Goal: Task Accomplishment & Management: Manage account settings

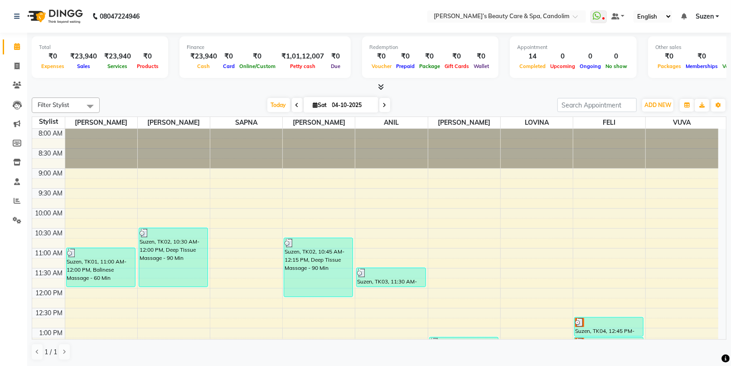
scroll to position [151, 0]
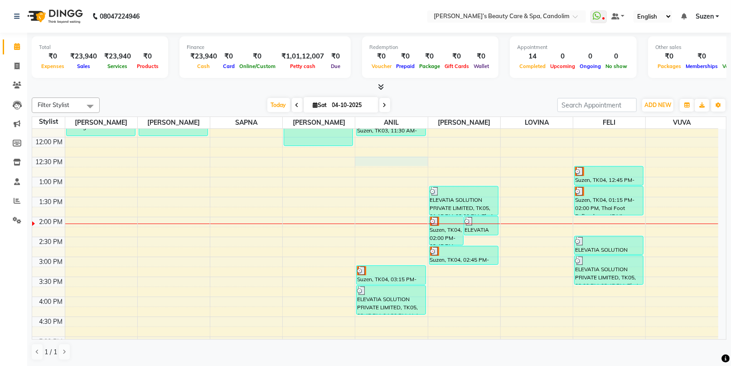
click at [381, 160] on div "8:00 AM 8:30 AM 9:00 AM 9:30 AM 10:00 AM 10:30 AM 11:00 AM 11:30 AM 12:00 PM 12…" at bounding box center [375, 237] width 687 height 518
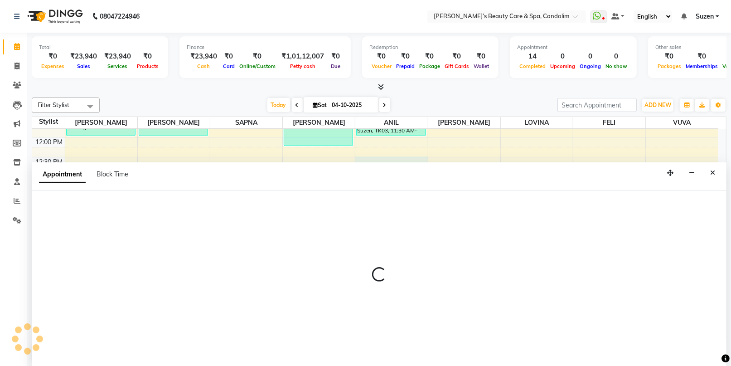
scroll to position [0, 0]
select select "43931"
select select "750"
select select "tentative"
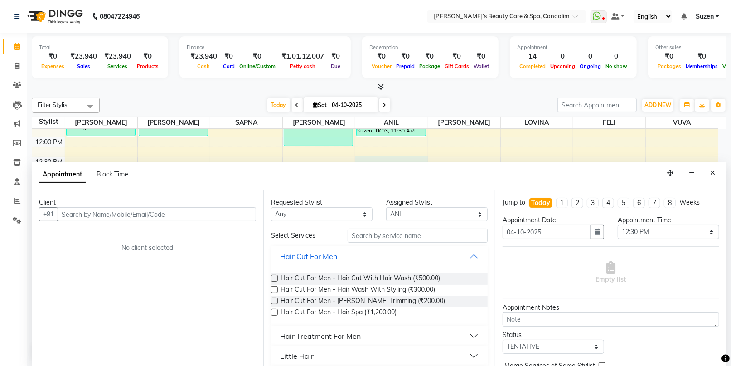
click at [200, 217] on input "text" at bounding box center [157, 214] width 199 height 14
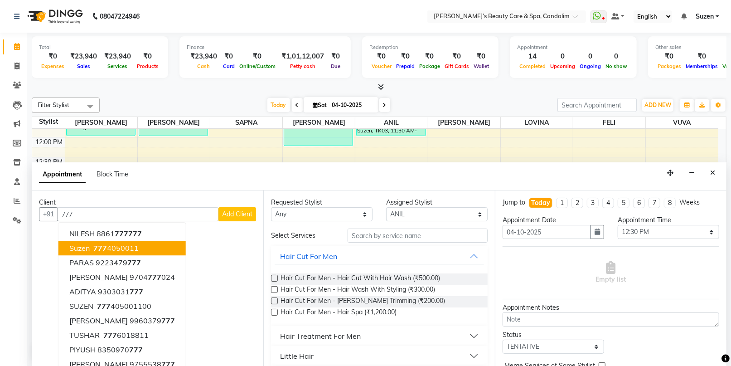
click at [135, 252] on ngb-highlight "[PHONE_NUMBER]" at bounding box center [115, 248] width 47 height 9
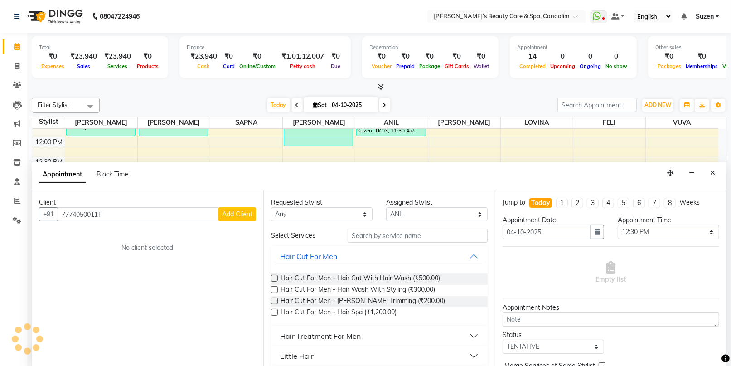
type input "7774050011T"
click at [414, 239] on input "text" at bounding box center [418, 236] width 140 height 14
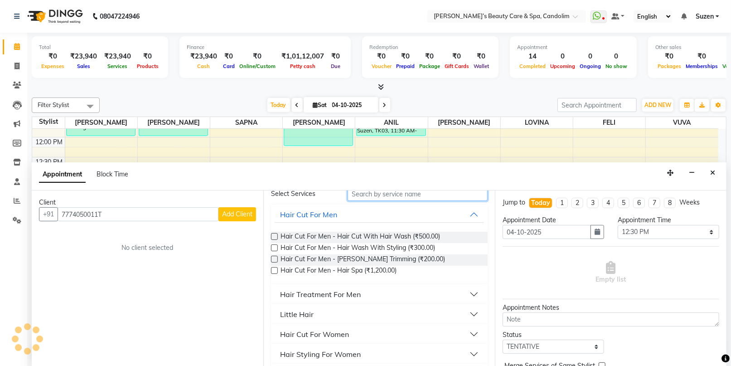
scroll to position [101, 0]
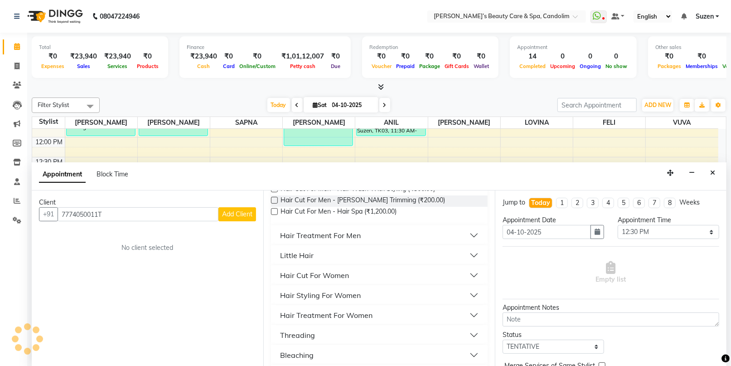
click at [332, 293] on div "Hair Styling For Women" at bounding box center [320, 295] width 81 height 11
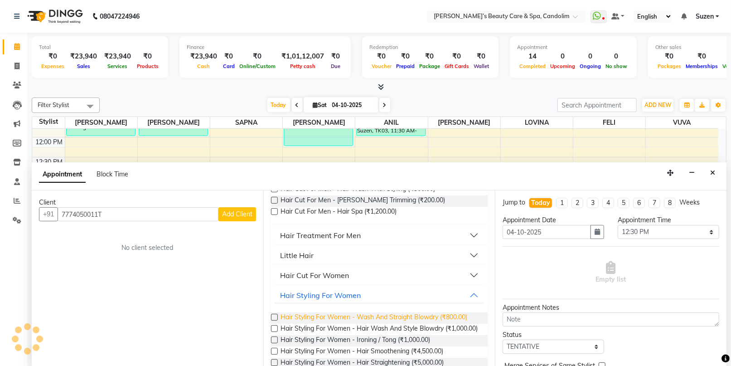
click at [444, 316] on span "Hair Styling For Women - Wash And Straight Blowdry (₹800.00)" at bounding box center [374, 317] width 187 height 11
checkbox input "false"
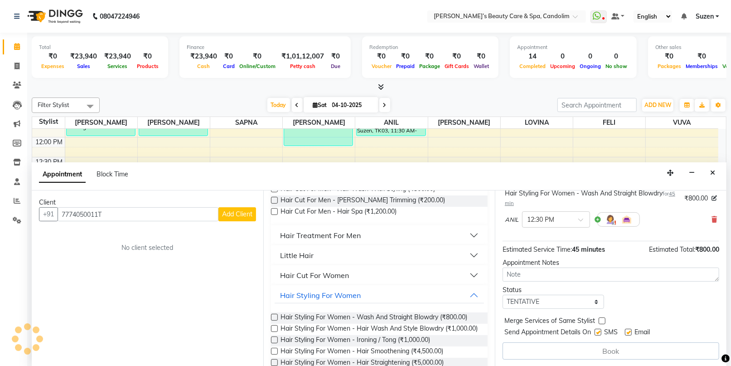
scroll to position [63, 0]
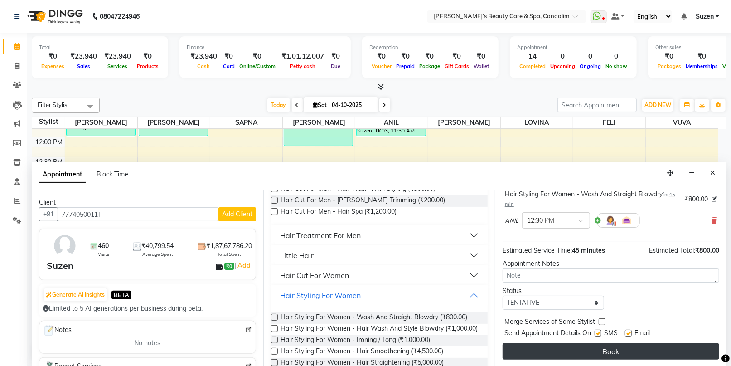
click at [617, 348] on button "Book" at bounding box center [611, 351] width 217 height 16
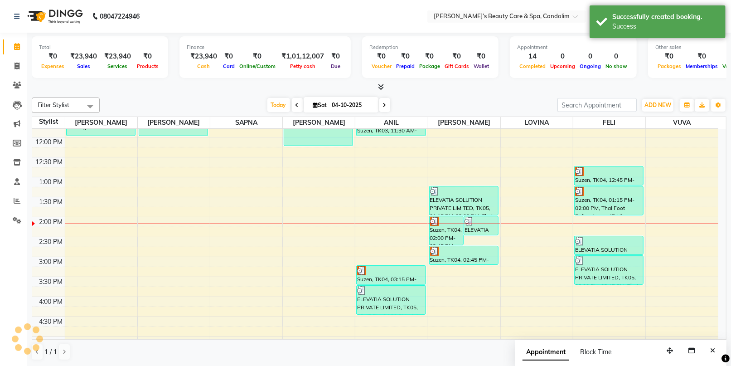
scroll to position [0, 0]
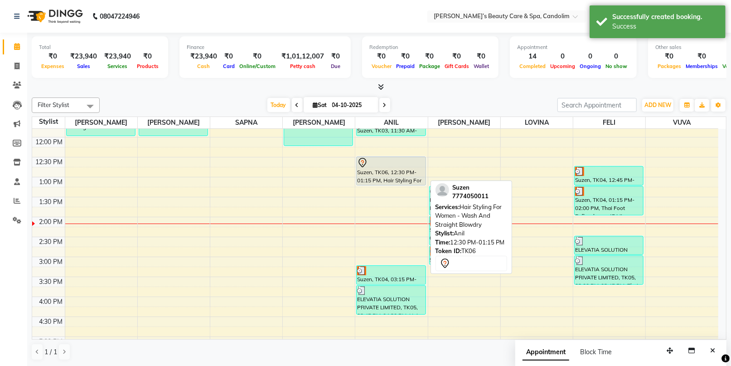
click at [405, 171] on div "Suzen, TK06, 12:30 PM-01:15 PM, Hair Styling For Women - Wash And Straight Blow…" at bounding box center [391, 171] width 68 height 28
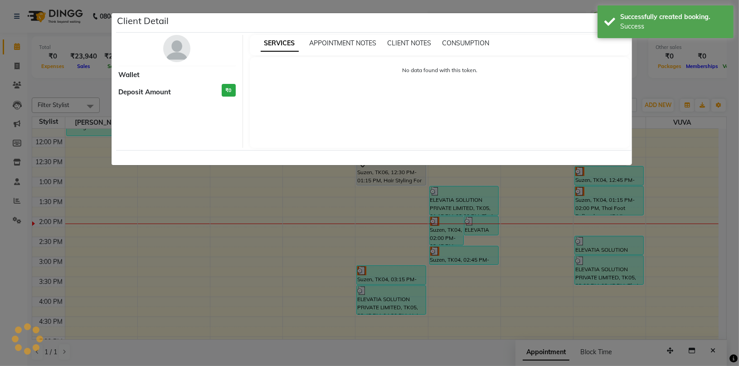
select select "7"
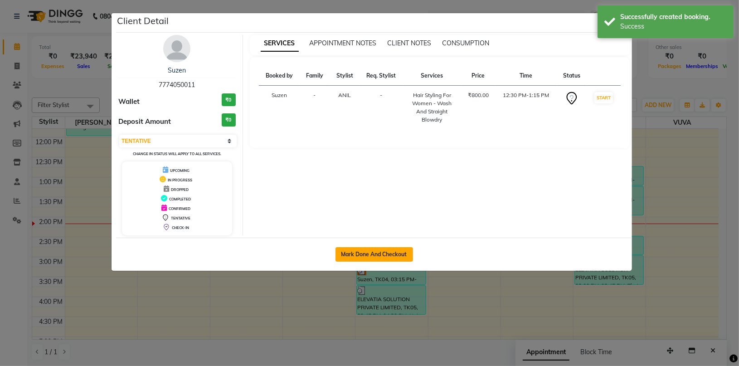
click at [386, 251] on button "Mark Done And Checkout" at bounding box center [375, 254] width 78 height 15
select select "6059"
select select "service"
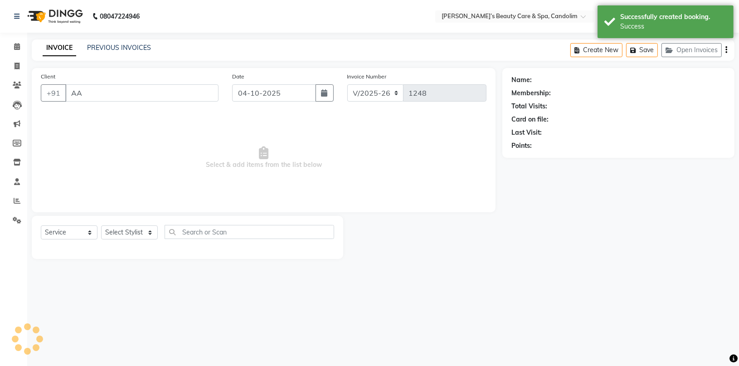
type input "7774050011"
select select "43931"
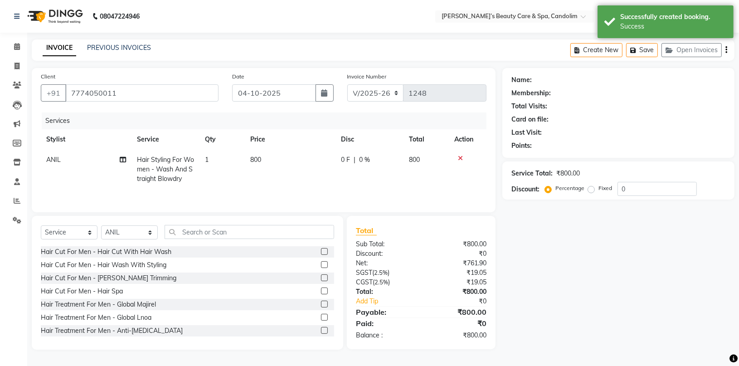
type input "7774050011"
click at [263, 160] on td "800" at bounding box center [290, 169] width 91 height 39
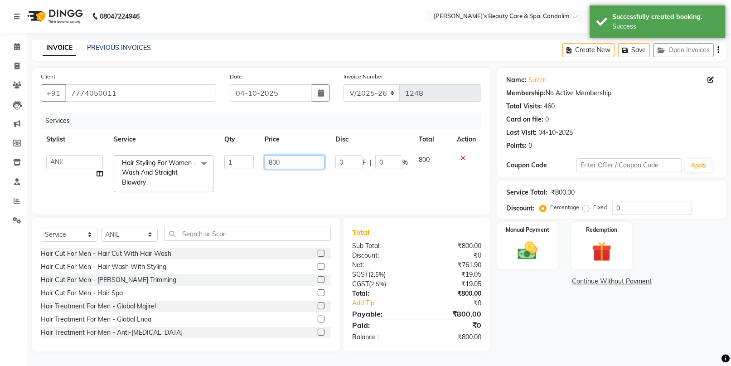
drag, startPoint x: 299, startPoint y: 163, endPoint x: 294, endPoint y: 166, distance: 5.9
click at [298, 163] on input "800" at bounding box center [295, 162] width 60 height 14
type input "8"
type input "1575"
click at [296, 185] on td "1575" at bounding box center [298, 174] width 73 height 48
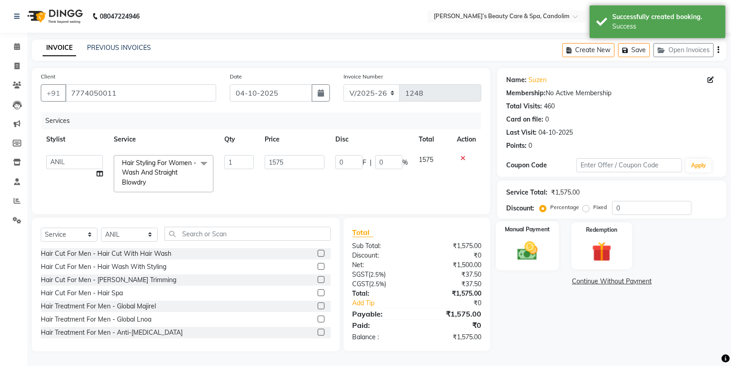
click at [526, 239] on img at bounding box center [527, 251] width 33 height 24
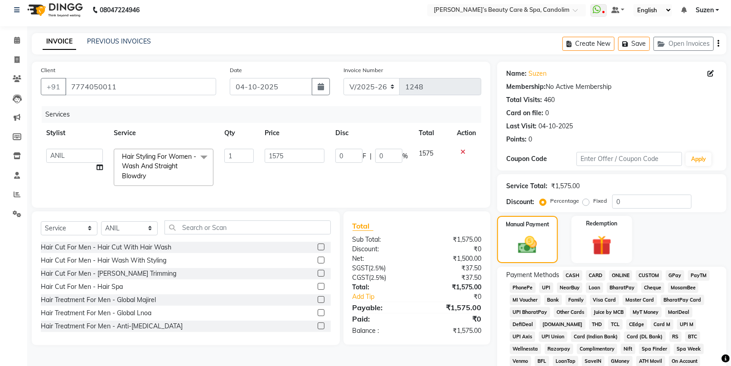
scroll to position [208, 0]
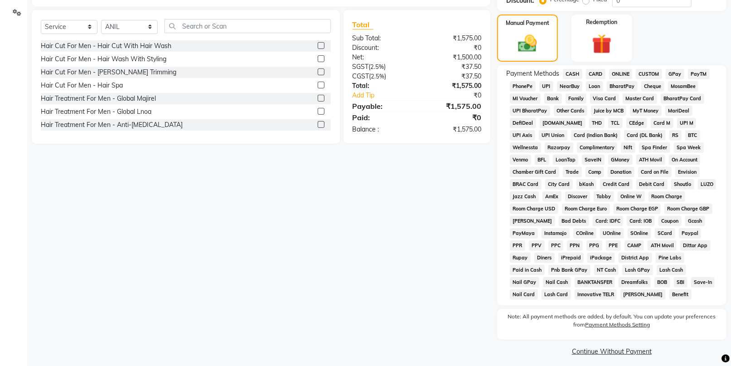
click at [576, 73] on span "CASH" at bounding box center [573, 74] width 20 height 10
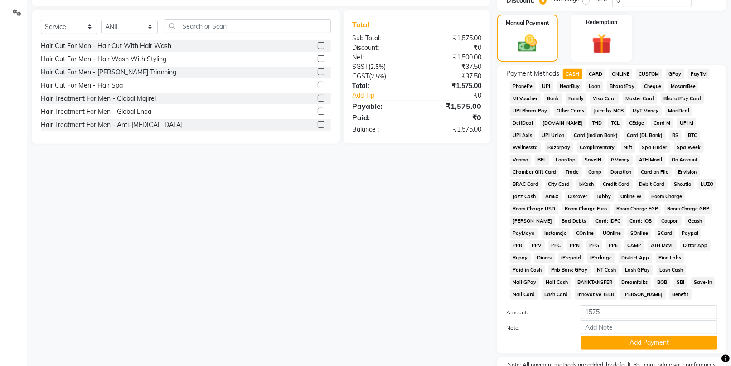
scroll to position [261, 0]
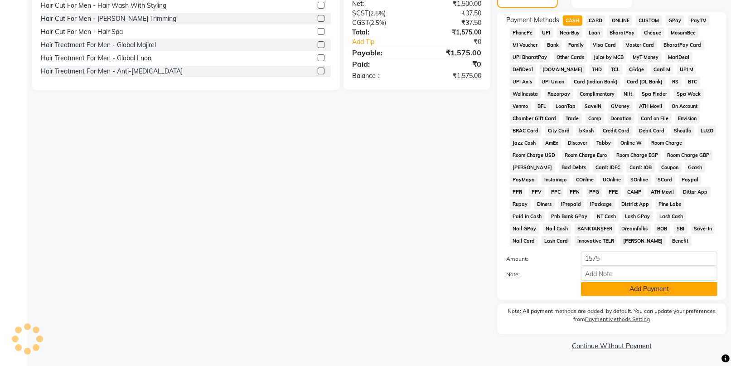
click at [621, 284] on button "Add Payment" at bounding box center [649, 289] width 137 height 14
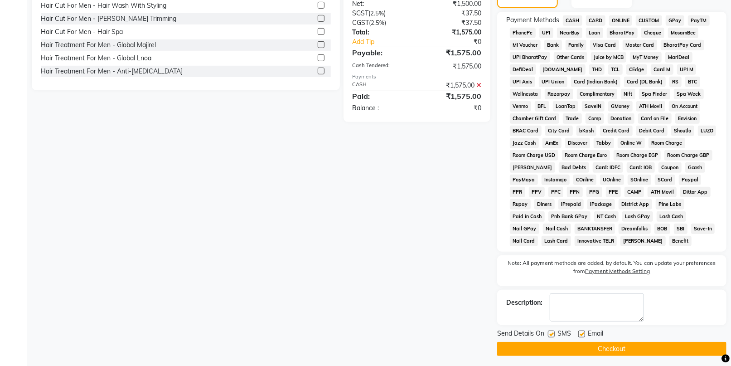
scroll to position [264, 0]
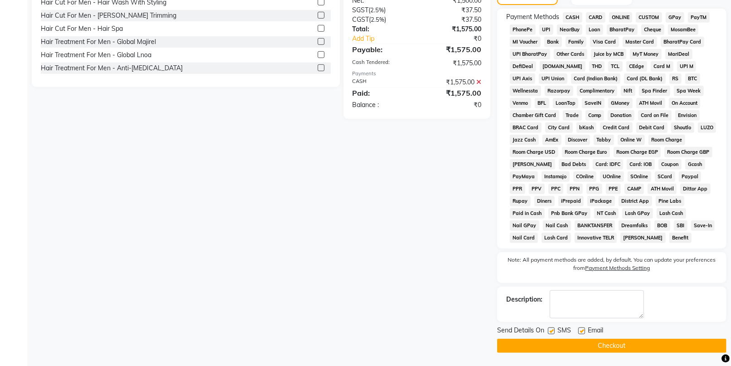
click at [620, 344] on button "Checkout" at bounding box center [611, 346] width 229 height 14
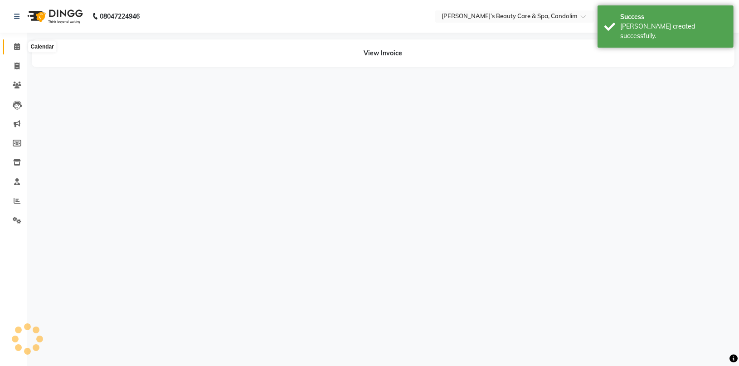
click at [15, 52] on span at bounding box center [17, 47] width 16 height 10
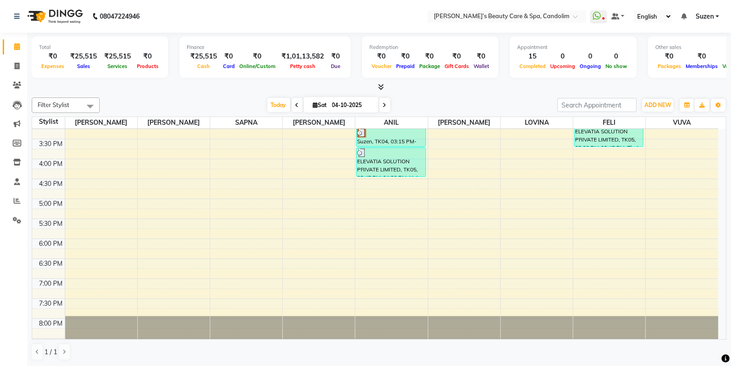
scroll to position [188, 0]
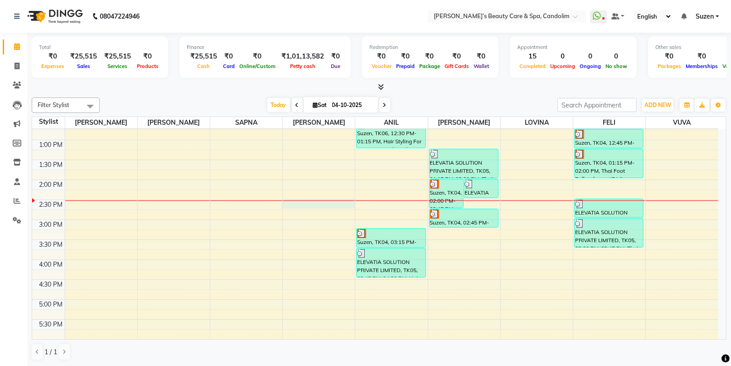
click at [316, 202] on div "8:00 AM 8:30 AM 9:00 AM 9:30 AM 10:00 AM 10:30 AM 11:00 AM 11:30 AM 12:00 PM 12…" at bounding box center [375, 200] width 687 height 518
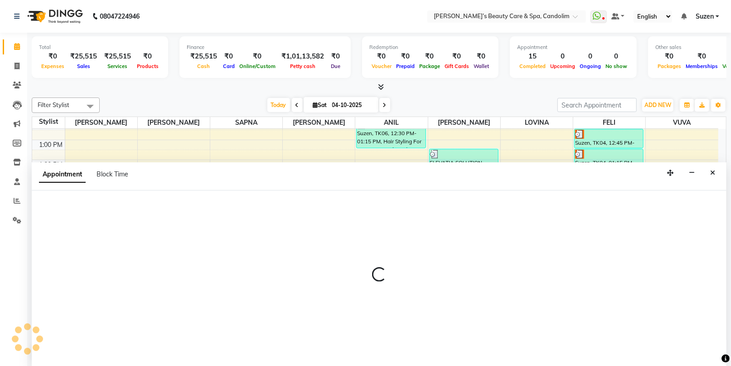
scroll to position [0, 0]
select select "43925"
select select "870"
select select "tentative"
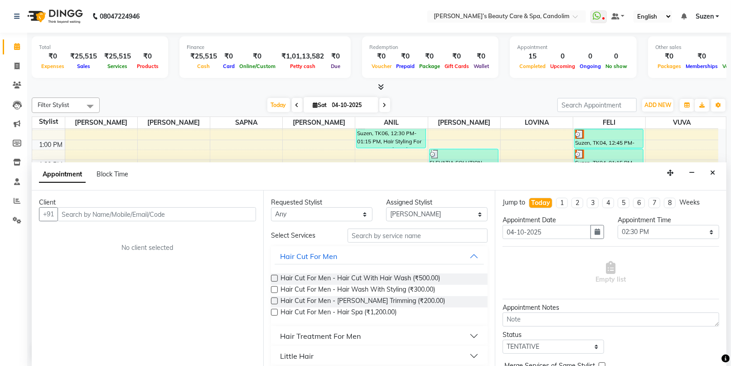
click at [206, 214] on input "text" at bounding box center [157, 214] width 199 height 14
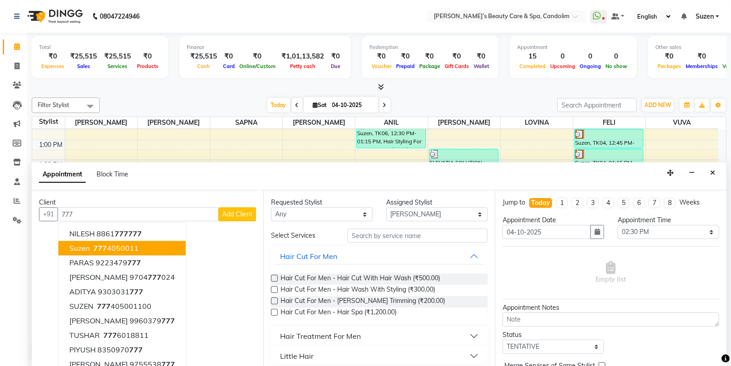
click at [115, 246] on ngb-highlight "[PHONE_NUMBER]" at bounding box center [115, 248] width 47 height 9
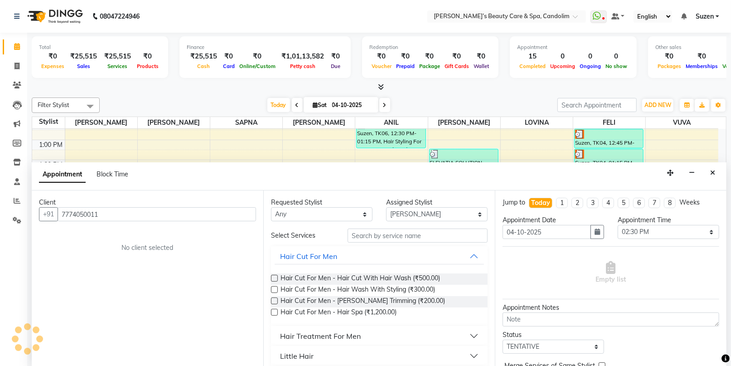
type input "7774050011"
click at [375, 237] on input "text" at bounding box center [418, 236] width 140 height 14
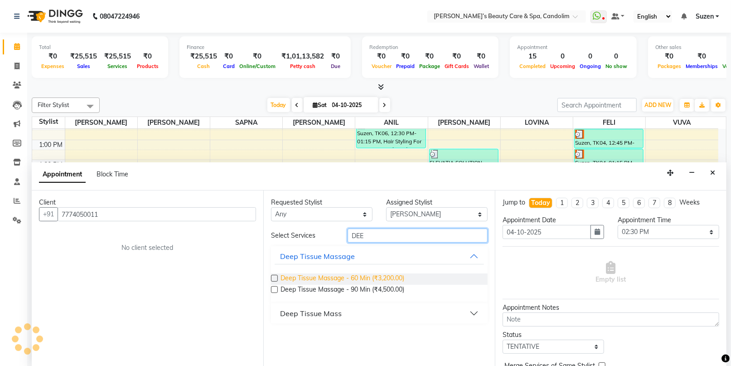
type input "DEE"
click at [366, 277] on span "Deep Tissue Massage - 60 Min (₹3,200.00)" at bounding box center [343, 278] width 124 height 11
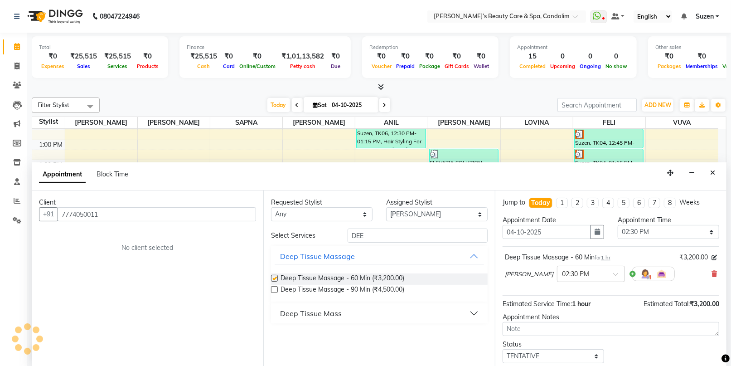
checkbox input "false"
click at [422, 216] on select "Select [PERSON_NAME] [PERSON_NAME] [PERSON_NAME] [PERSON_NAME] [PERSON_NAME]" at bounding box center [437, 214] width 102 height 14
select select "65506"
click at [386, 207] on select "Select [PERSON_NAME] [PERSON_NAME] [PERSON_NAME] [PERSON_NAME] [PERSON_NAME]" at bounding box center [437, 214] width 102 height 14
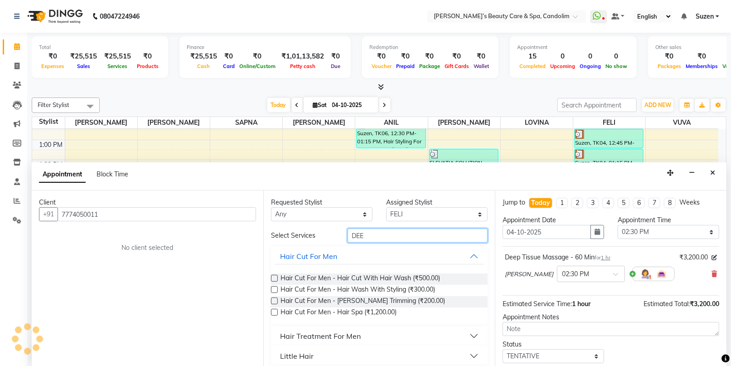
click at [399, 234] on input "DEE" at bounding box center [418, 236] width 140 height 14
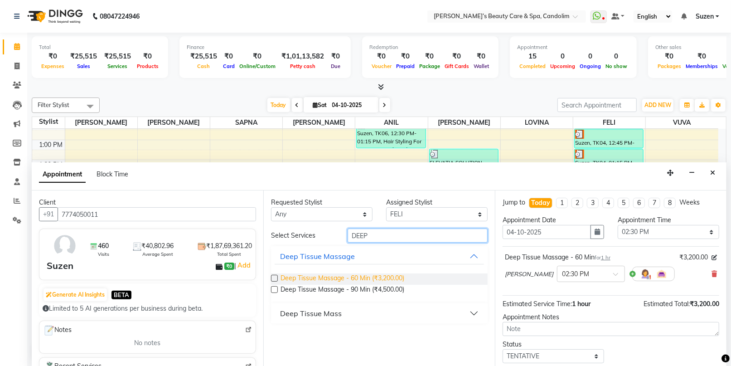
type input "DEEP"
click at [371, 277] on span "Deep Tissue Massage - 60 Min (₹3,200.00)" at bounding box center [343, 278] width 124 height 11
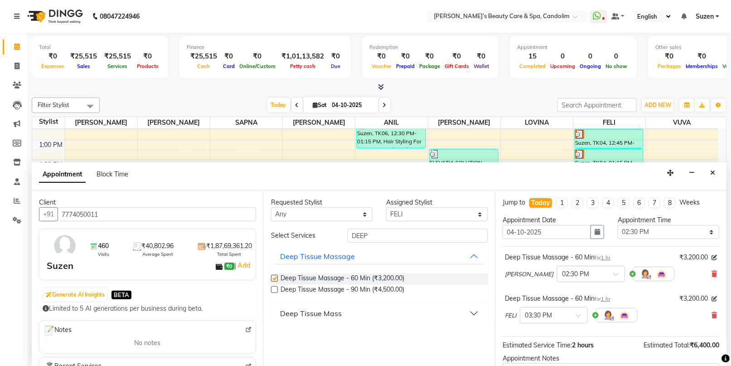
checkbox input "false"
click at [427, 211] on select "Select [PERSON_NAME] [PERSON_NAME] [PERSON_NAME] [PERSON_NAME] [PERSON_NAME]" at bounding box center [437, 214] width 102 height 14
select select "43921"
click at [386, 207] on select "Select [PERSON_NAME] [PERSON_NAME] [PERSON_NAME] [PERSON_NAME] [PERSON_NAME]" at bounding box center [437, 214] width 102 height 14
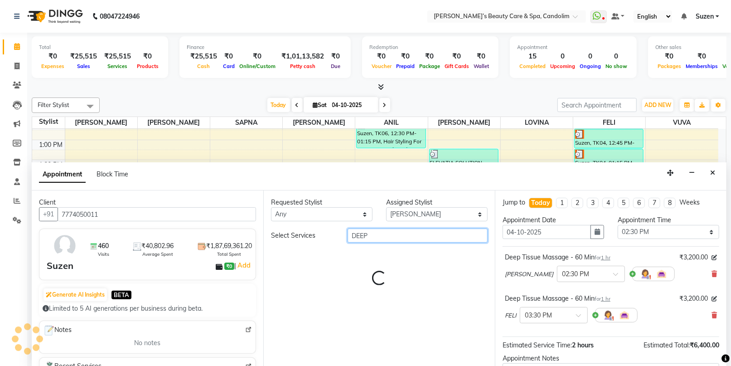
click at [380, 237] on input "DEEP" at bounding box center [418, 236] width 140 height 14
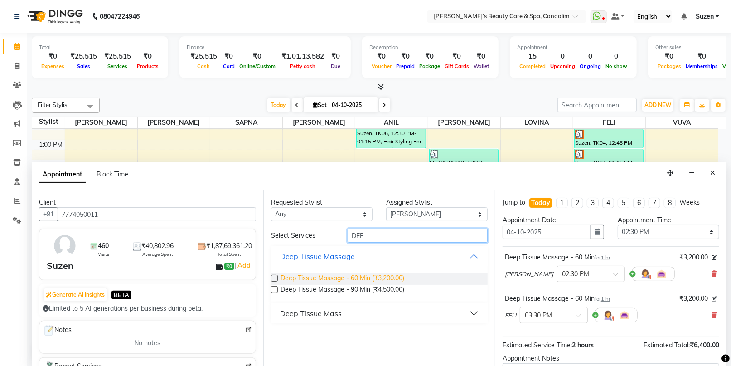
type input "DEE"
click at [375, 281] on span "Deep Tissue Massage - 60 Min (₹3,200.00)" at bounding box center [343, 278] width 124 height 11
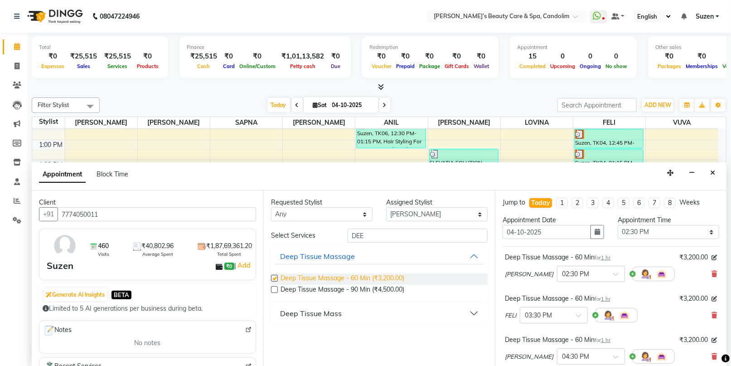
checkbox input "false"
click at [429, 215] on select "Select [PERSON_NAME] [PERSON_NAME] [PERSON_NAME] [PERSON_NAME] [PERSON_NAME]" at bounding box center [437, 214] width 102 height 14
select select "43936"
click at [386, 207] on select "Select [PERSON_NAME] [PERSON_NAME] [PERSON_NAME] [PERSON_NAME] [PERSON_NAME]" at bounding box center [437, 214] width 102 height 14
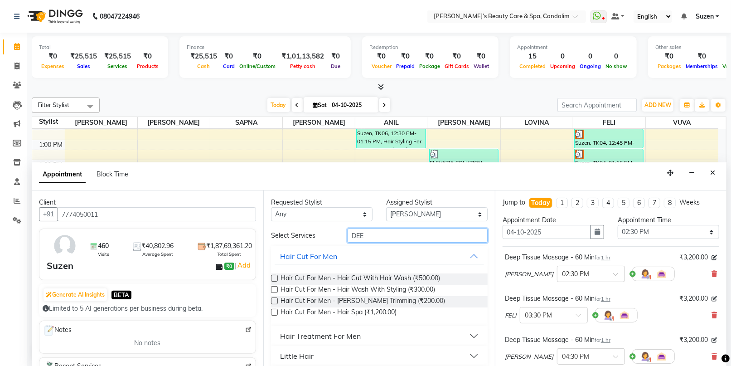
click at [371, 231] on input "DEE" at bounding box center [418, 236] width 140 height 14
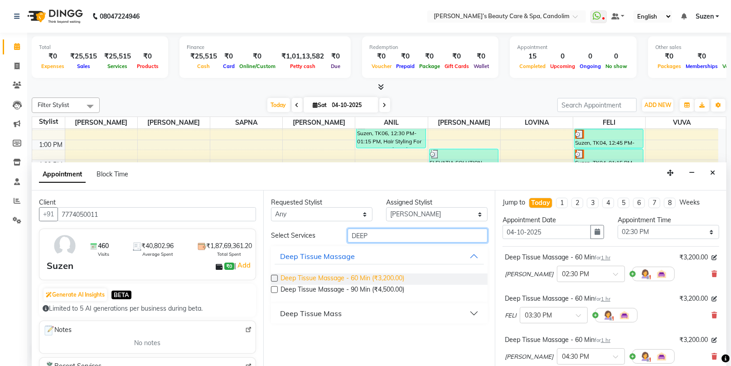
type input "DEEP"
click at [356, 276] on span "Deep Tissue Massage - 60 Min (₹3,200.00)" at bounding box center [343, 278] width 124 height 11
checkbox input "false"
click at [421, 216] on select "Select [PERSON_NAME] [PERSON_NAME] [PERSON_NAME] [PERSON_NAME] [PERSON_NAME]" at bounding box center [437, 214] width 102 height 14
select select "43922"
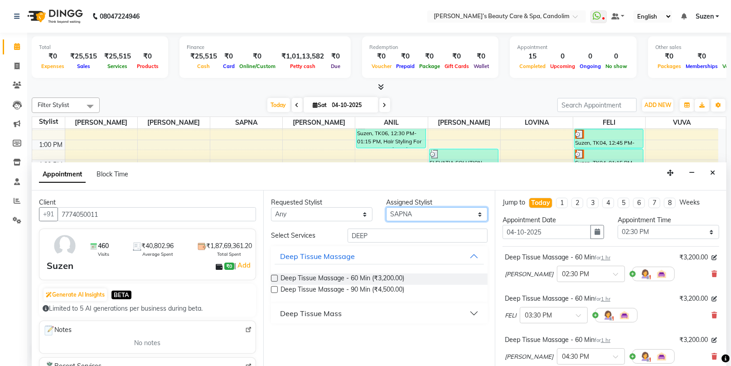
click at [386, 207] on select "Select [PERSON_NAME] [PERSON_NAME] [PERSON_NAME] [PERSON_NAME] [PERSON_NAME]" at bounding box center [437, 214] width 102 height 14
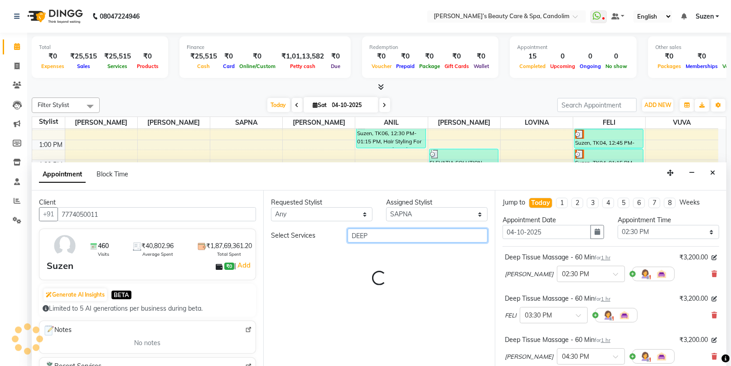
click at [373, 234] on input "DEEP" at bounding box center [418, 236] width 140 height 14
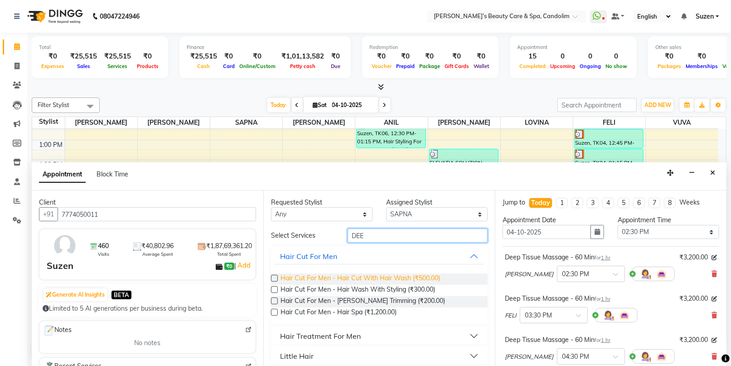
type input "DEEP"
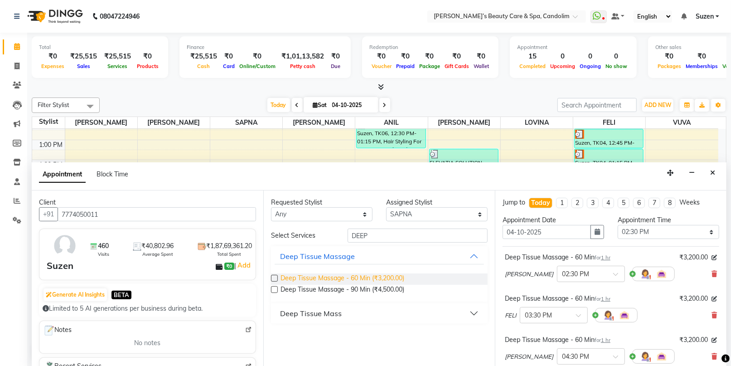
click at [361, 279] on span "Deep Tissue Massage - 60 Min (₹3,200.00)" at bounding box center [343, 278] width 124 height 11
checkbox input "false"
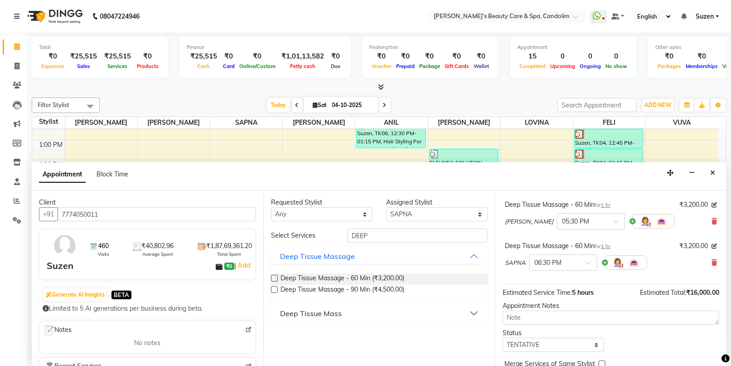
scroll to position [117, 0]
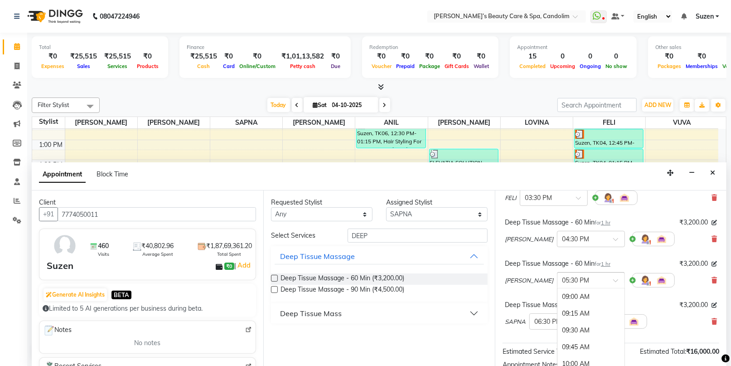
click at [577, 282] on input "text" at bounding box center [582, 280] width 40 height 10
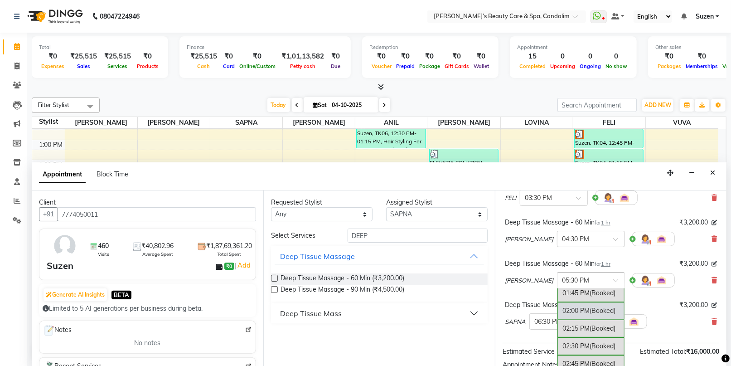
scroll to position [274, 0]
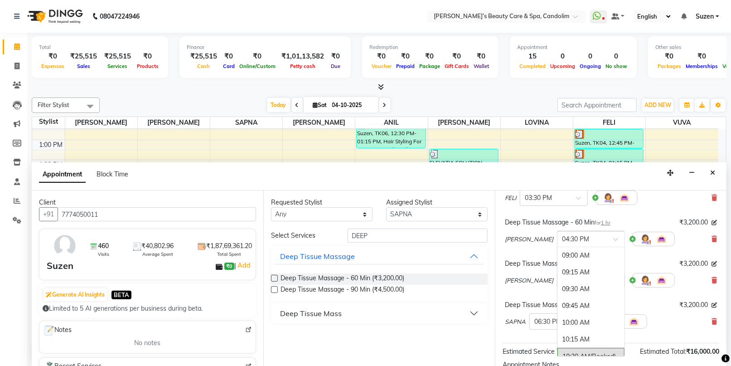
click at [565, 239] on div at bounding box center [591, 239] width 67 height 10
click at [558, 336] on div "02:45 PM" at bounding box center [591, 340] width 67 height 17
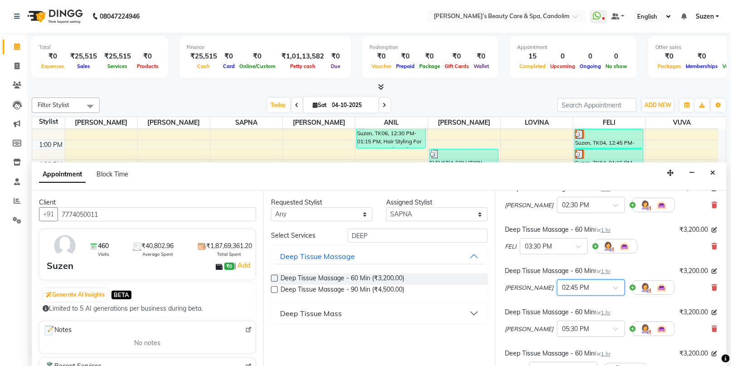
scroll to position [17, 0]
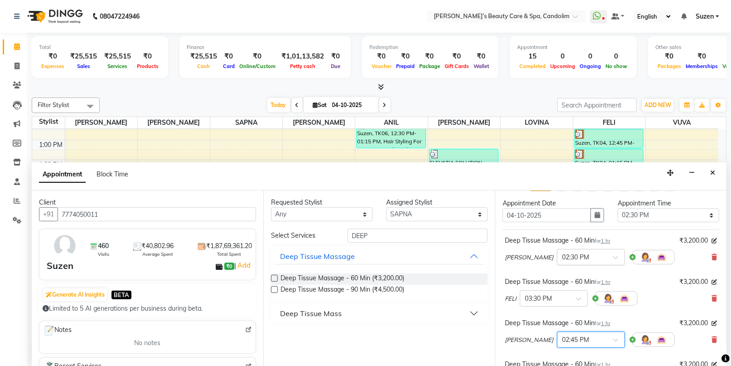
click at [561, 249] on div "× 02:30 PM" at bounding box center [591, 257] width 68 height 16
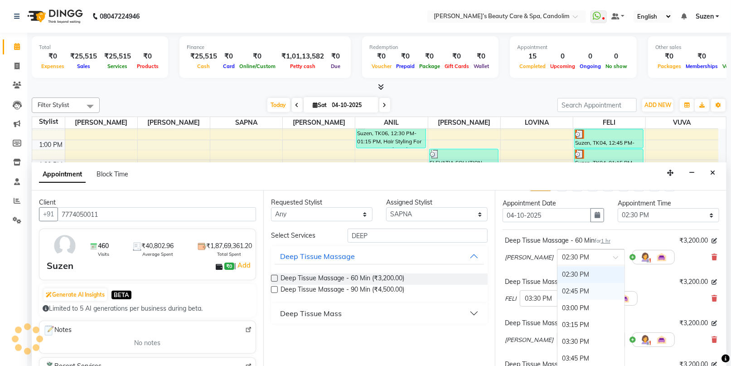
click at [558, 291] on div "02:45 PM" at bounding box center [591, 291] width 67 height 17
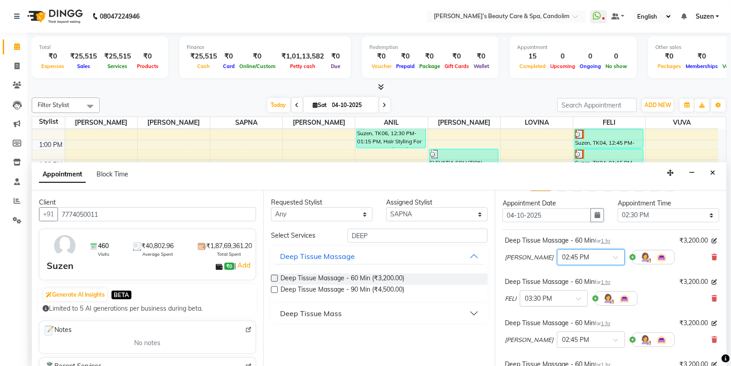
click at [571, 300] on div at bounding box center [554, 298] width 67 height 10
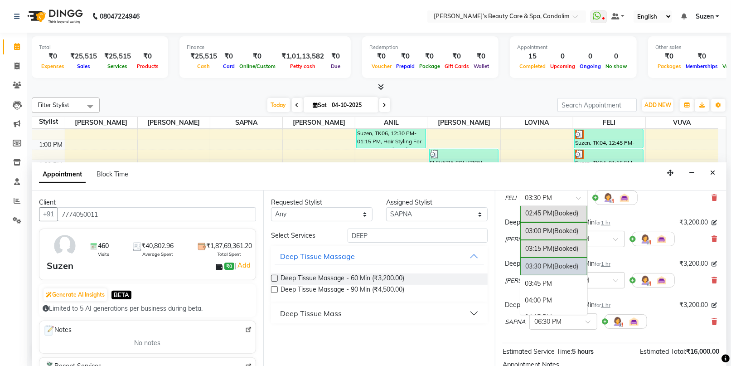
scroll to position [342, 0]
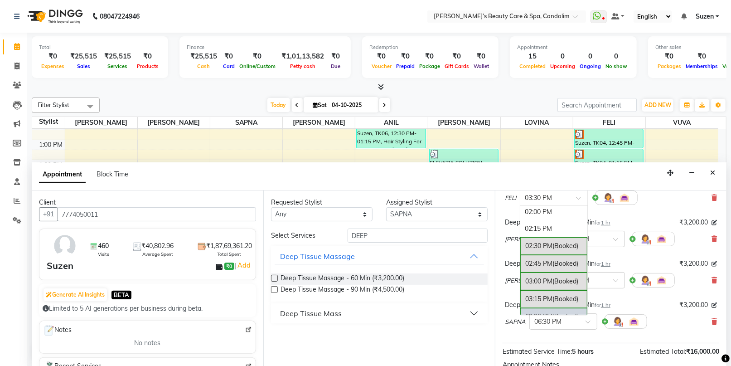
click at [551, 260] on div "02:45 PM (Booked)" at bounding box center [554, 264] width 67 height 18
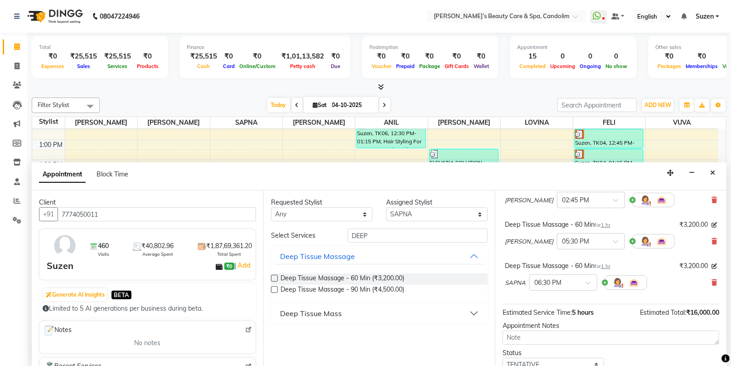
scroll to position [168, 0]
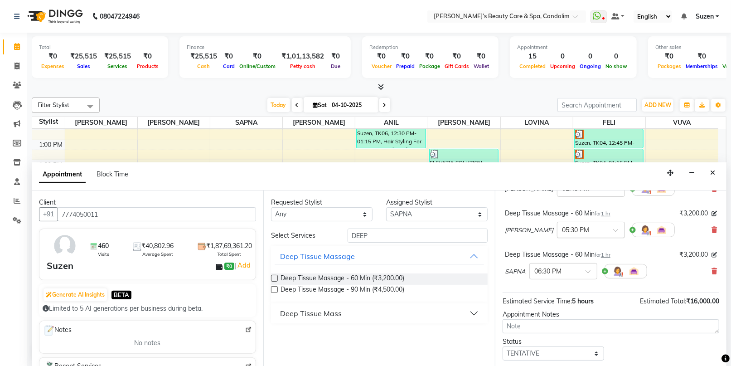
click at [562, 224] on input "text" at bounding box center [582, 229] width 40 height 10
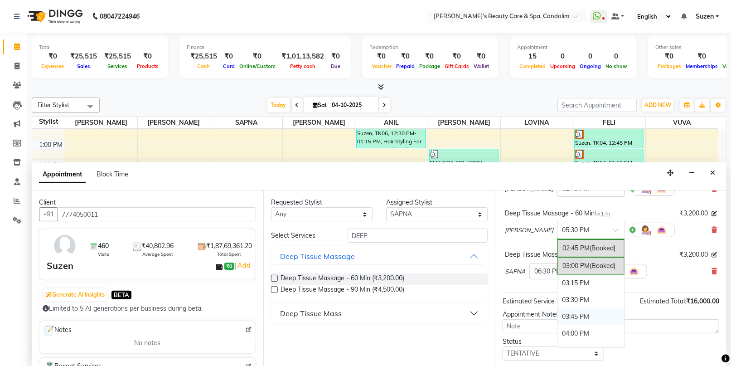
scroll to position [375, 0]
click at [558, 257] on div "02:45 PM (Booked)" at bounding box center [591, 263] width 67 height 18
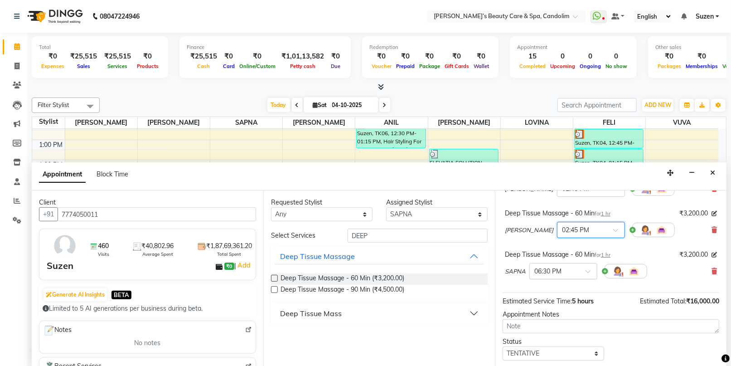
click at [566, 266] on input "text" at bounding box center [555, 271] width 40 height 10
click at [551, 288] on div "02:45 PM" at bounding box center [563, 288] width 67 height 17
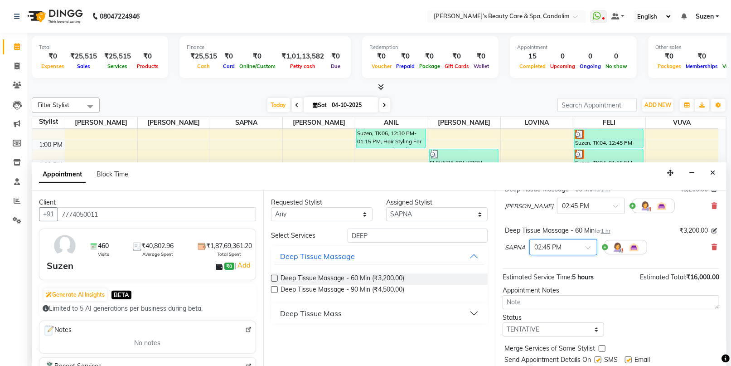
scroll to position [228, 0]
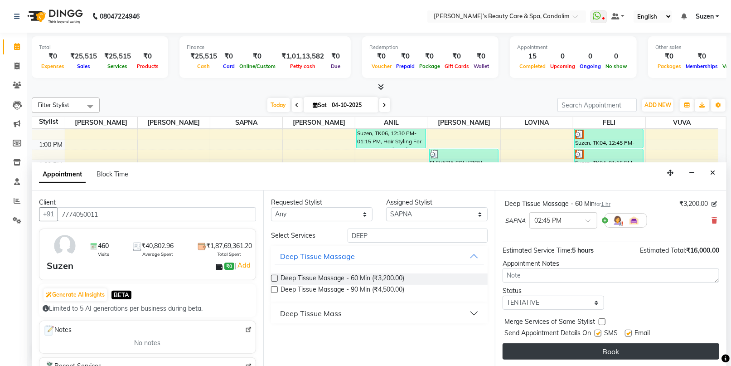
click at [644, 346] on button "Book" at bounding box center [611, 351] width 217 height 16
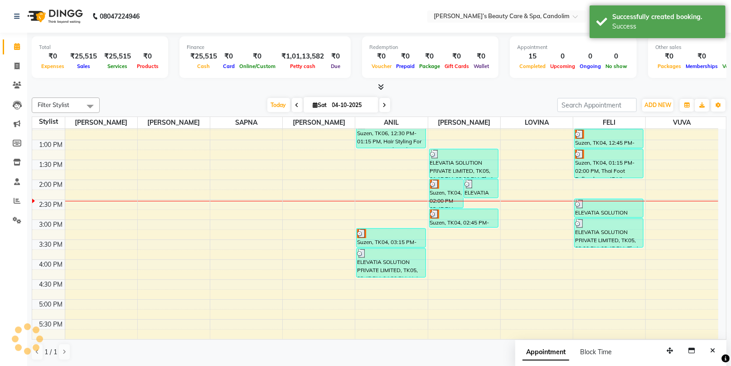
scroll to position [0, 0]
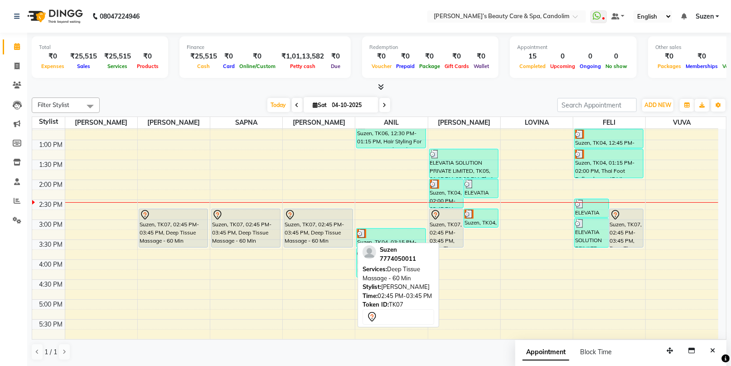
click at [306, 229] on div "Suzen, TK07, 02:45 PM-03:45 PM, Deep Tissue Massage - 60 Min" at bounding box center [318, 228] width 68 height 38
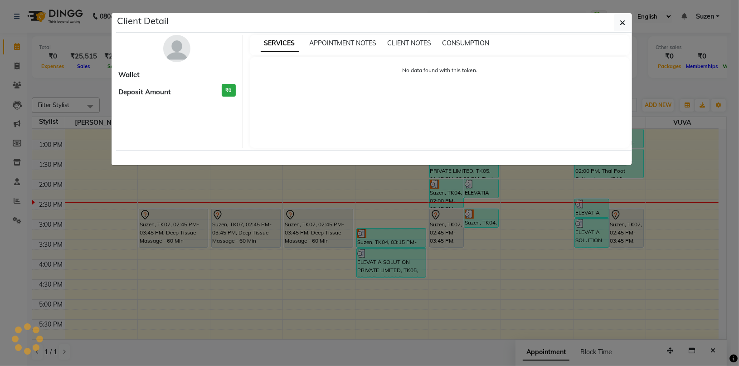
select select "7"
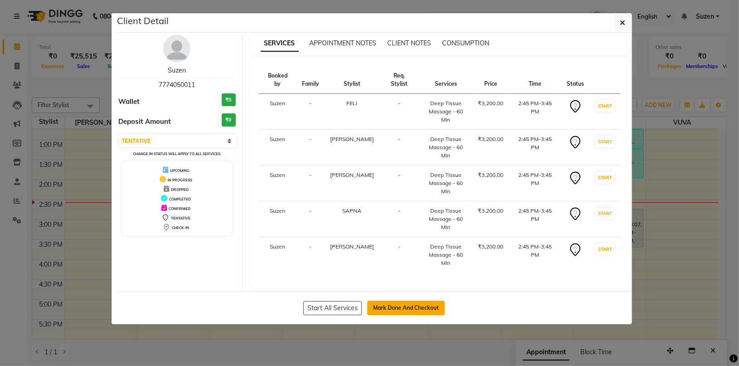
click at [399, 301] on button "Mark Done And Checkout" at bounding box center [406, 308] width 78 height 15
select select "6059"
select select "service"
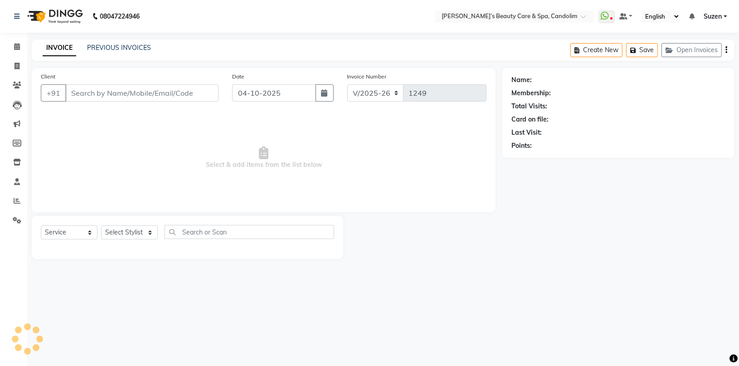
type input "7774050011"
select select "65506"
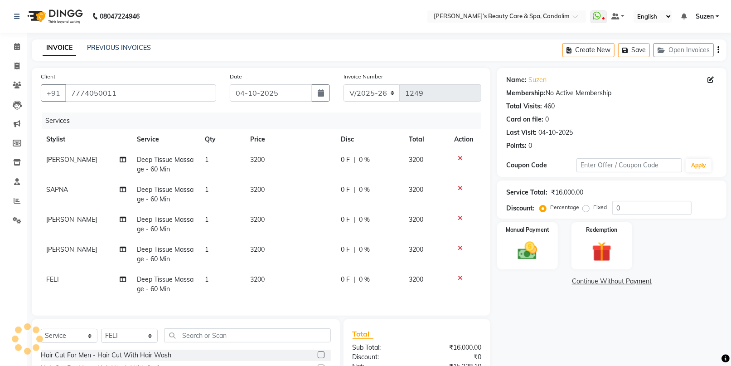
click at [282, 152] on td "3200" at bounding box center [290, 165] width 91 height 30
select select "43921"
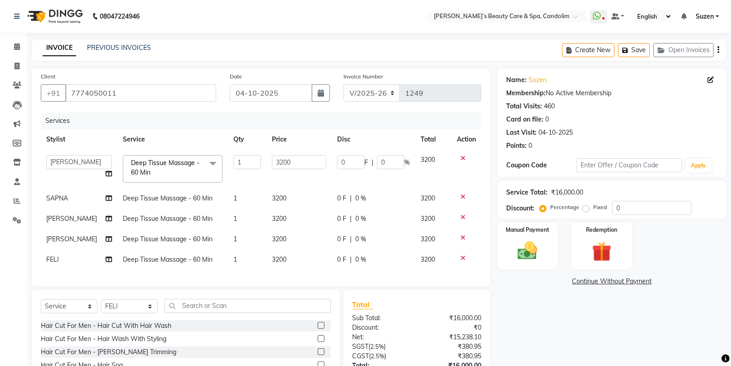
click at [282, 152] on td "3200" at bounding box center [299, 169] width 65 height 39
click at [306, 167] on input "3200" at bounding box center [299, 162] width 54 height 14
type input "3360"
click at [292, 191] on td "3200" at bounding box center [299, 198] width 65 height 20
select select "43922"
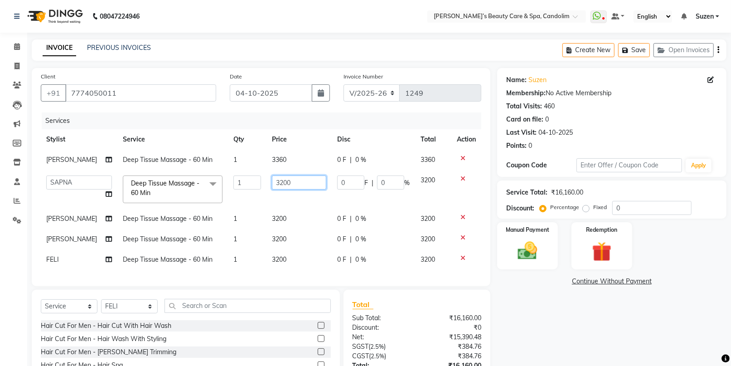
click at [294, 182] on input "3200" at bounding box center [299, 183] width 54 height 14
type input "3360"
click at [287, 209] on tbody "[PERSON_NAME] Deep Tissue Massage - 60 Min 1 3360 0 F | 0 % 3360 [PERSON_NAME] …" at bounding box center [261, 210] width 441 height 120
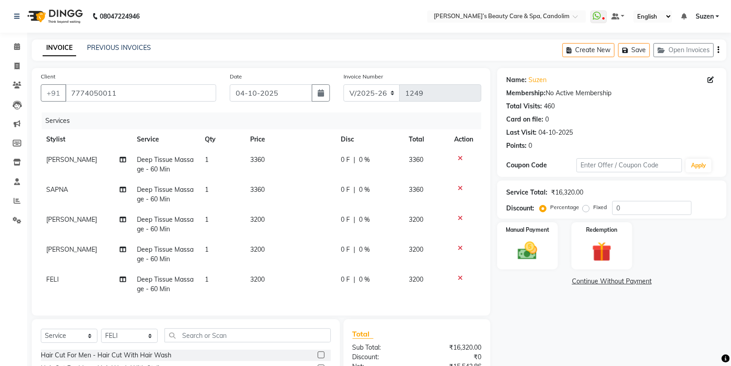
click at [273, 220] on td "3200" at bounding box center [290, 225] width 91 height 30
select select "43925"
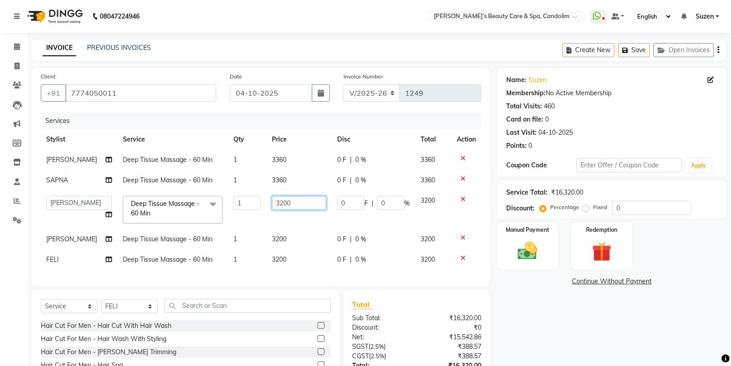
click at [303, 204] on input "3200" at bounding box center [299, 203] width 54 height 14
type input "3360"
click at [291, 235] on tbody "[PERSON_NAME] Deep Tissue Massage - 60 Min 1 3360 0 F | 0 % 3360 [PERSON_NAME] …" at bounding box center [261, 210] width 441 height 120
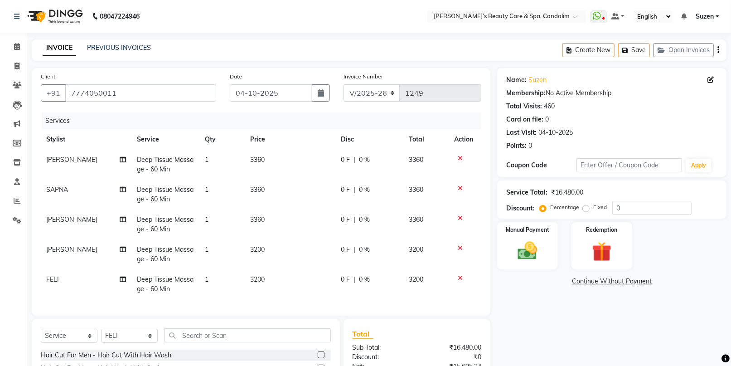
click at [282, 254] on td "3200" at bounding box center [290, 254] width 91 height 30
select select "43936"
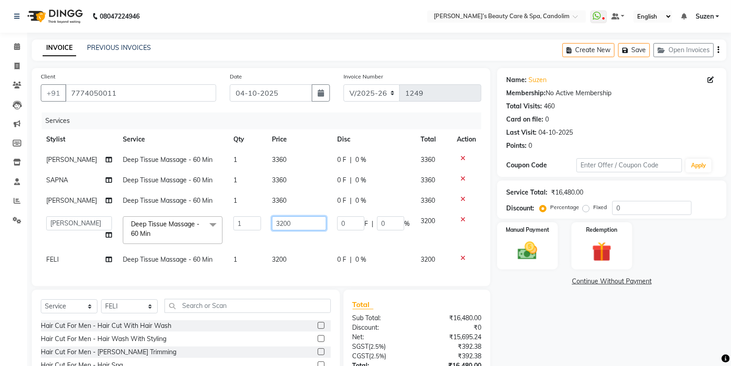
click at [294, 223] on input "3200" at bounding box center [299, 223] width 54 height 14
type input "3360"
click at [285, 258] on tbody "[PERSON_NAME] Deep Tissue Massage - 60 Min 1 3360 0 F | 0 % 3360 [PERSON_NAME] …" at bounding box center [261, 210] width 441 height 120
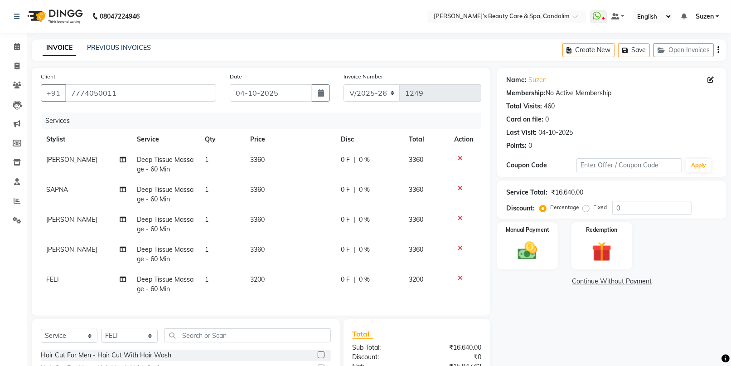
click at [270, 278] on td "3200" at bounding box center [290, 284] width 91 height 30
select select "65506"
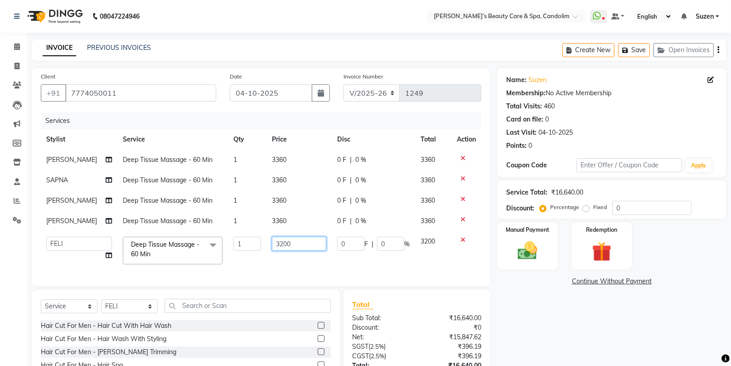
click at [295, 238] on input "3200" at bounding box center [299, 244] width 54 height 14
type input "3360"
click at [317, 263] on tbody "[PERSON_NAME] Deep Tissue Massage - 60 Min 1 3360 0 F | 0 % 3360 [PERSON_NAME] …" at bounding box center [261, 210] width 441 height 120
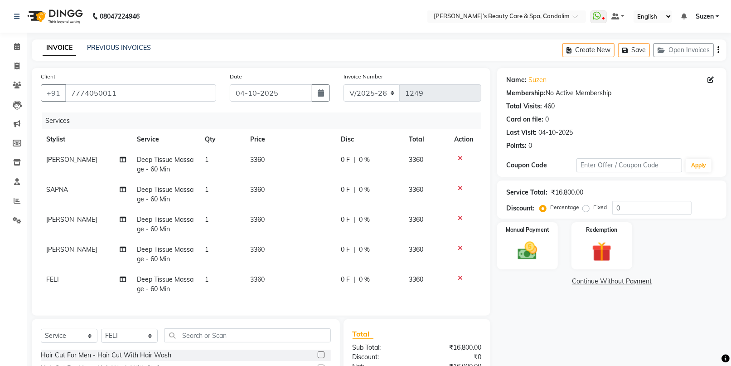
scroll to position [108, 0]
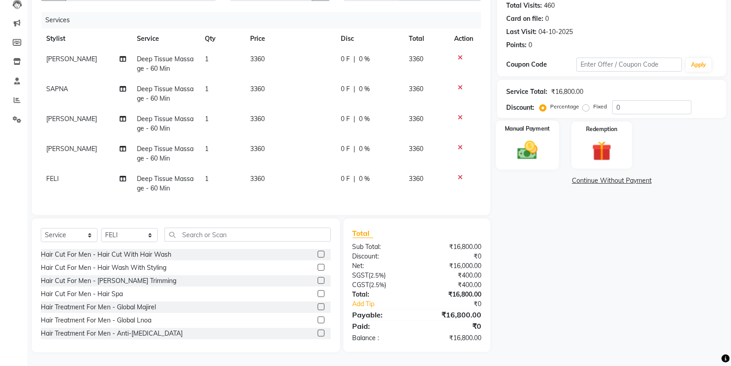
click at [515, 138] on img at bounding box center [527, 150] width 33 height 24
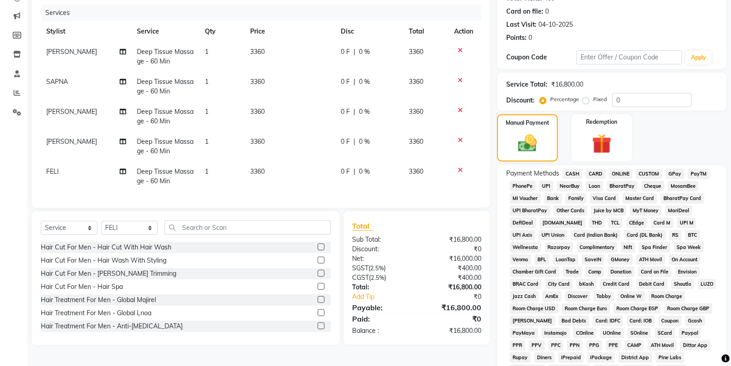
click at [574, 178] on span "CASH" at bounding box center [573, 174] width 20 height 10
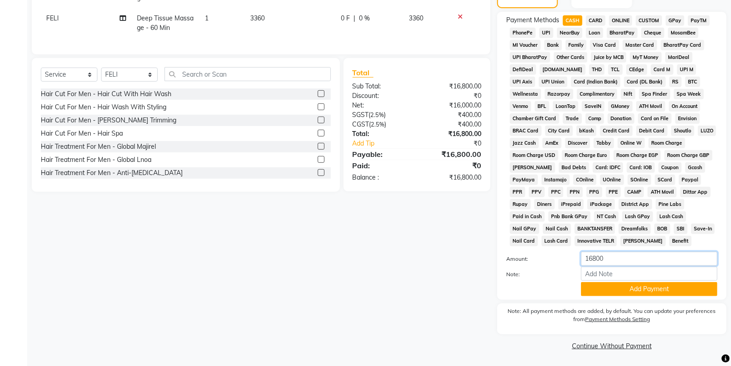
click at [618, 252] on input "16800" at bounding box center [649, 259] width 137 height 14
type input "1"
type input "500"
click at [621, 289] on button "Add Payment" at bounding box center [649, 289] width 137 height 14
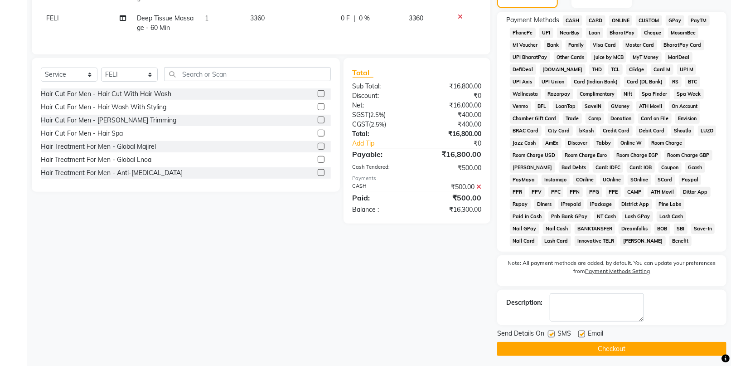
scroll to position [110, 0]
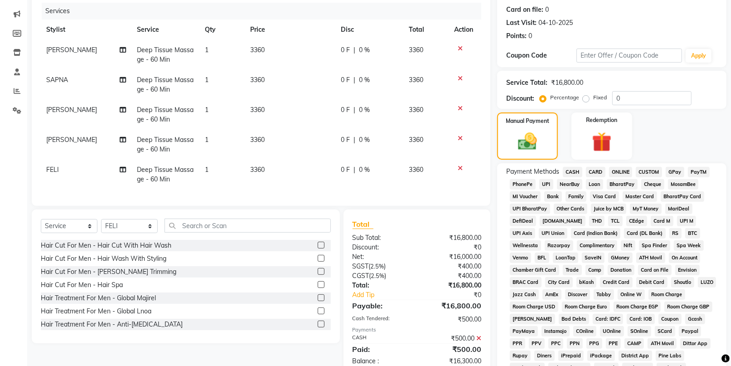
click at [590, 173] on span "CARD" at bounding box center [596, 172] width 20 height 10
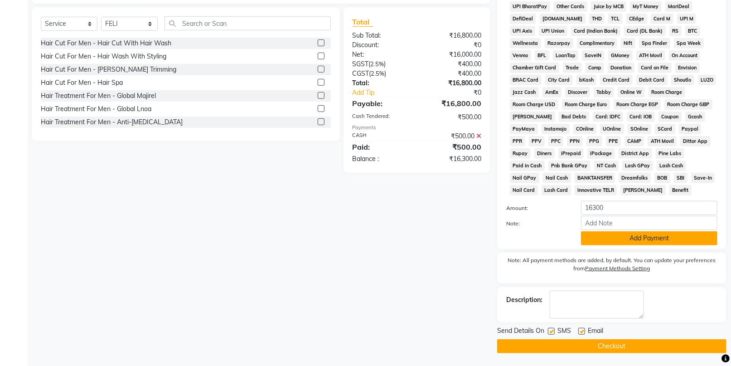
click at [630, 238] on button "Add Payment" at bounding box center [649, 238] width 137 height 14
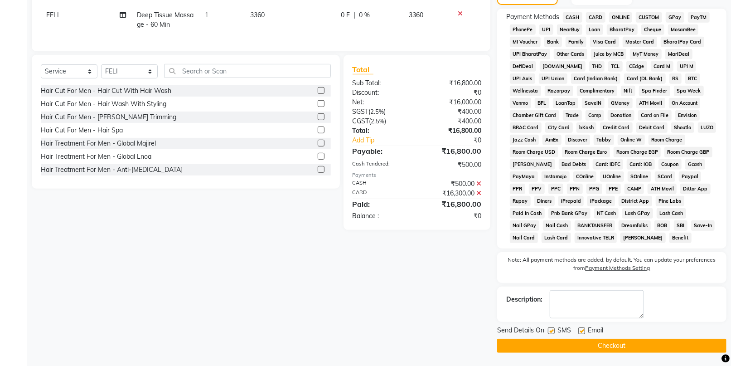
click at [646, 341] on button "Checkout" at bounding box center [611, 346] width 229 height 14
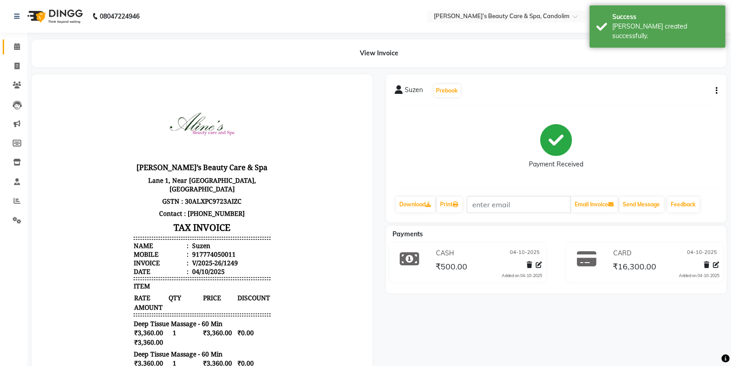
click at [15, 49] on icon at bounding box center [17, 46] width 6 height 7
